Goal: Communication & Community: Answer question/provide support

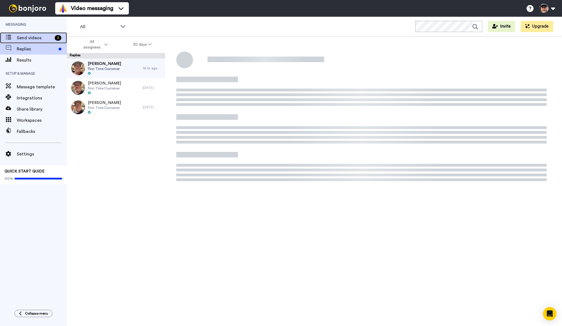
click at [25, 39] on span "Send videos" at bounding box center [35, 38] width 36 height 7
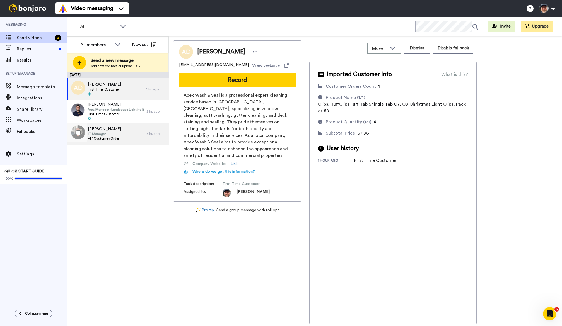
click at [125, 131] on div "[PERSON_NAME] IT Manager VIP Customer/Order" at bounding box center [107, 134] width 80 height 22
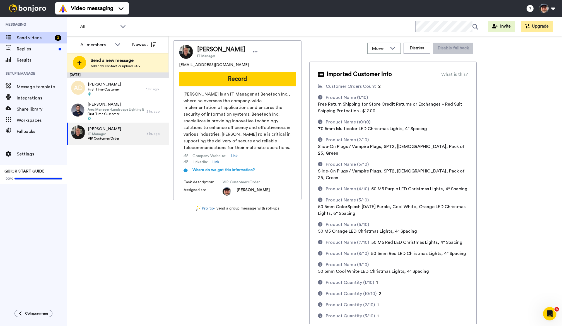
drag, startPoint x: 491, startPoint y: 86, endPoint x: 449, endPoint y: 68, distance: 46.1
click at [491, 85] on div "[PERSON_NAME] IT Manager [EMAIL_ADDRESS][DOMAIN_NAME] Record [PERSON_NAME] is a…" at bounding box center [365, 182] width 385 height 284
click at [422, 51] on button "Dismiss" at bounding box center [417, 48] width 27 height 11
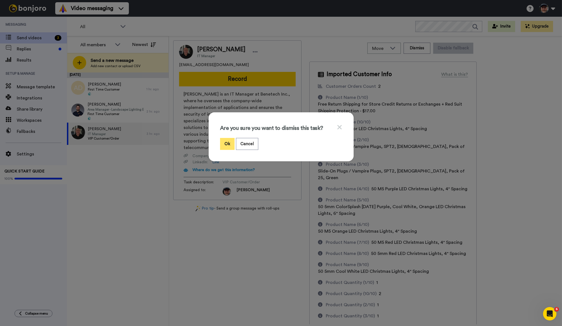
click at [228, 143] on button "Ok" at bounding box center [227, 144] width 15 height 12
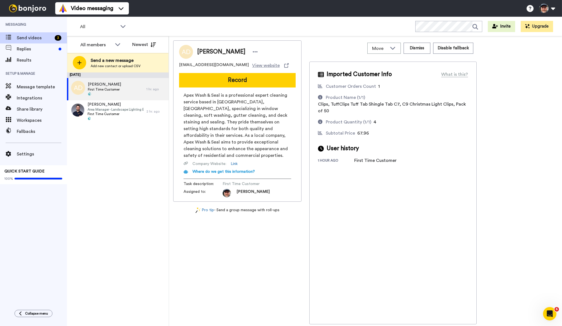
click at [126, 154] on div "[DATE] [PERSON_NAME] First Time Customer 1 hr. ago [PERSON_NAME] Area Manager -…" at bounding box center [118, 200] width 102 height 254
